Goal: Information Seeking & Learning: Check status

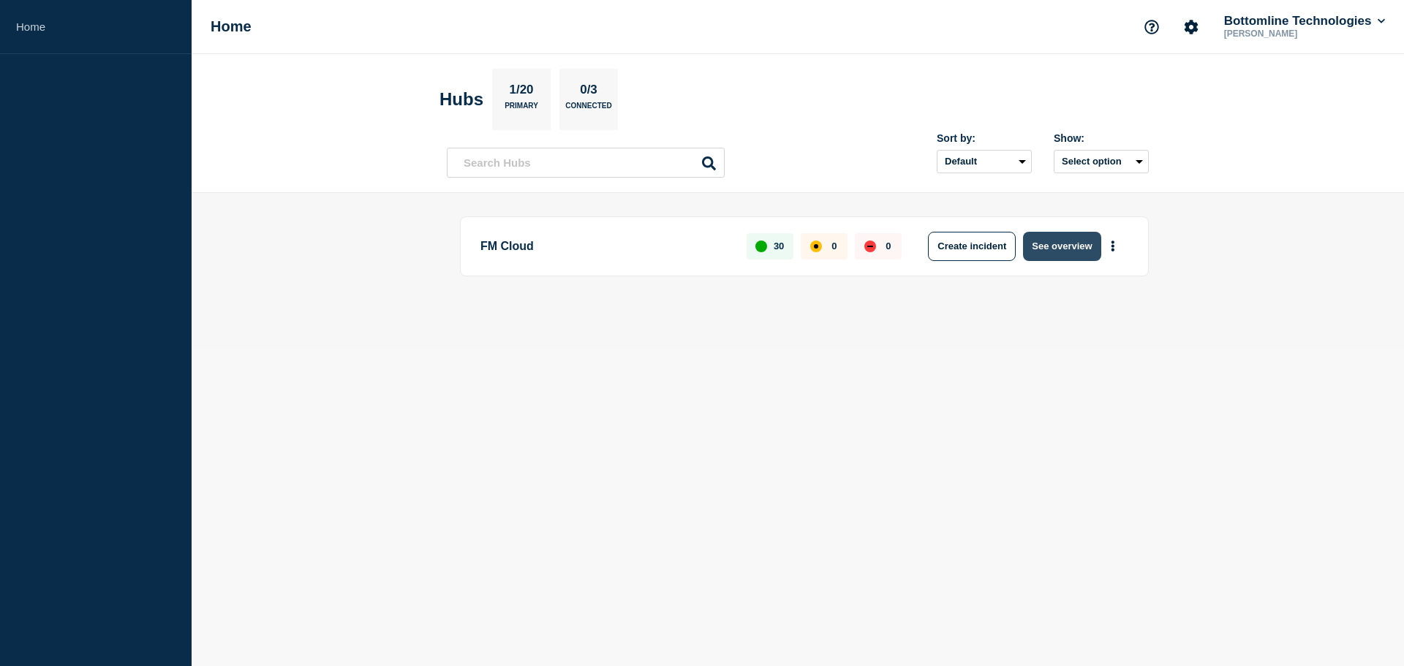
click at [1071, 249] on button "See overview" at bounding box center [1062, 246] width 78 height 29
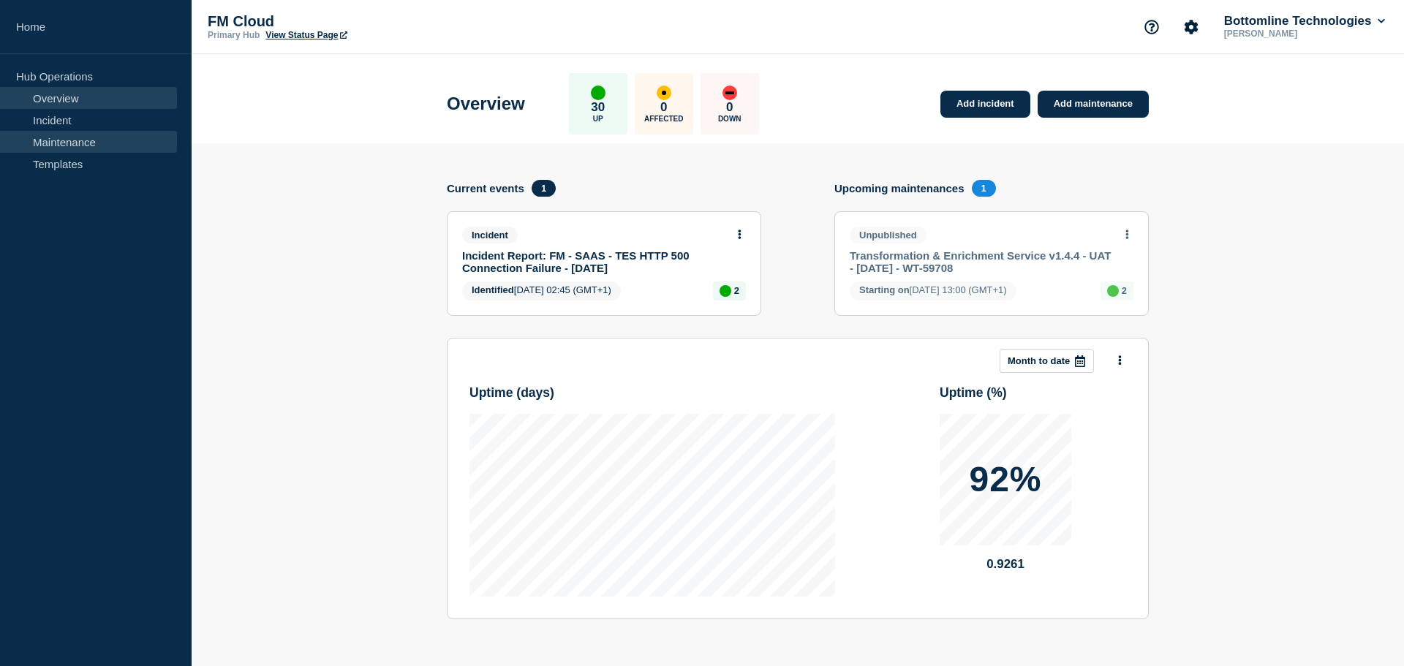
click at [89, 144] on link "Maintenance" at bounding box center [88, 142] width 177 height 22
click at [939, 265] on link "Transformation & Enrichment Service v1.4.4 - UAT - [DATE] - WT-59708" at bounding box center [982, 261] width 264 height 25
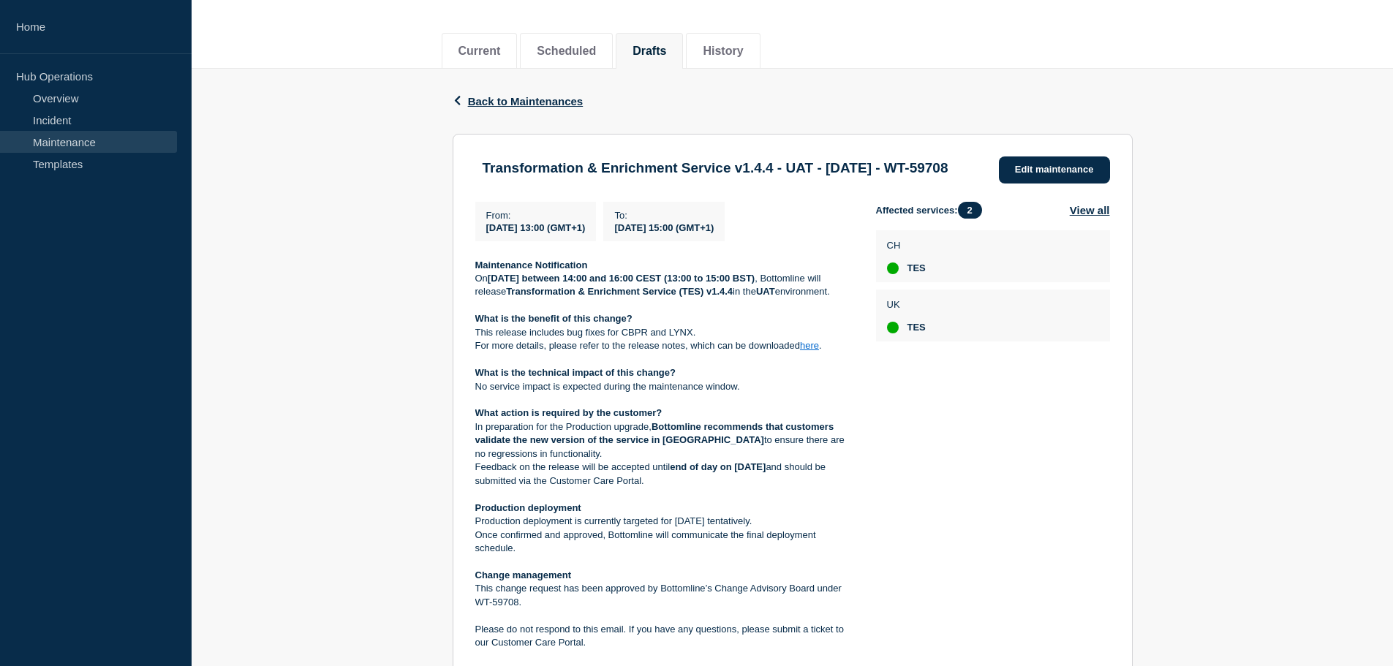
scroll to position [146, 0]
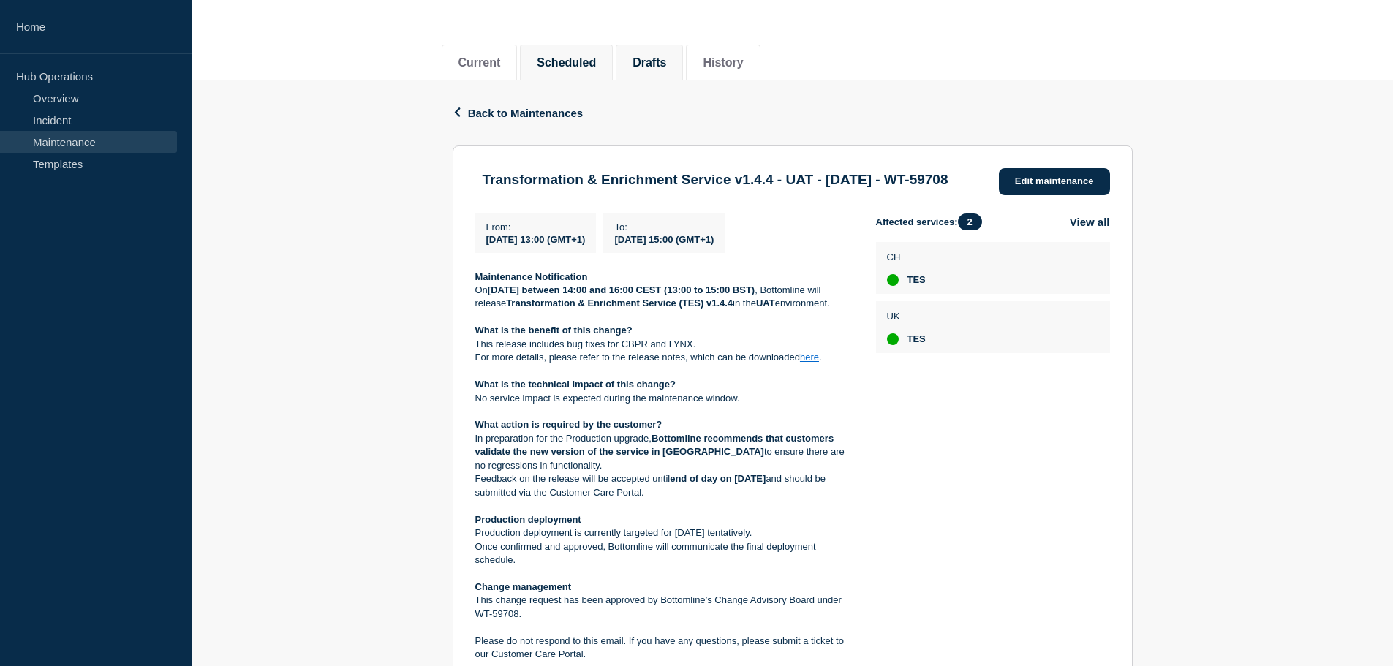
click at [586, 64] on button "Scheduled" at bounding box center [566, 62] width 59 height 13
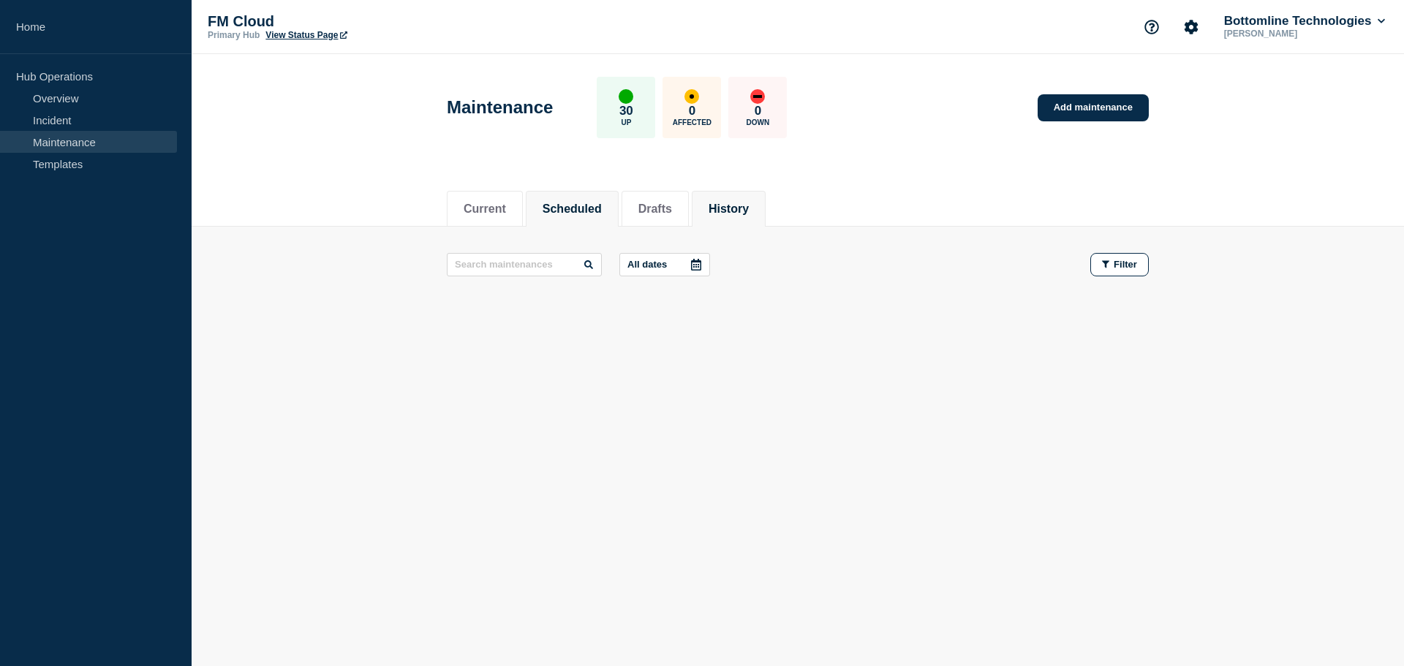
click at [747, 211] on button "History" at bounding box center [729, 209] width 40 height 13
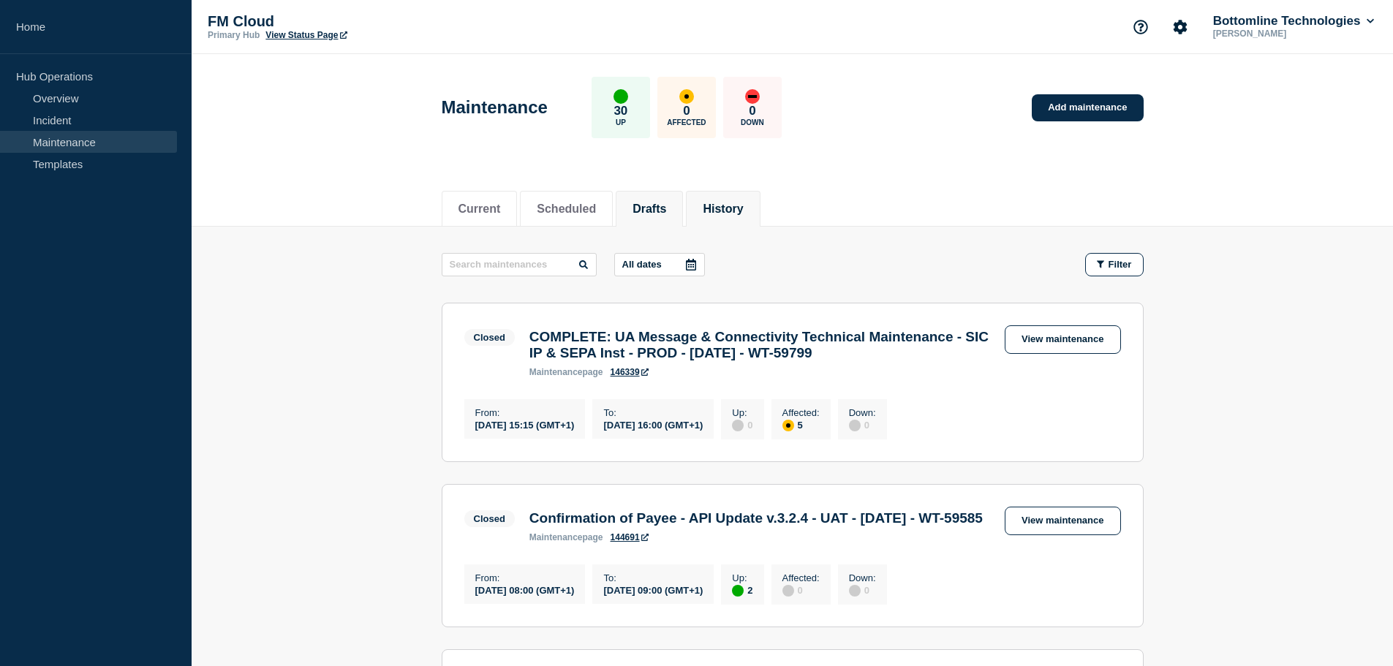
click at [663, 208] on button "Drafts" at bounding box center [650, 209] width 34 height 13
